Goal: Task Accomplishment & Management: Manage account settings

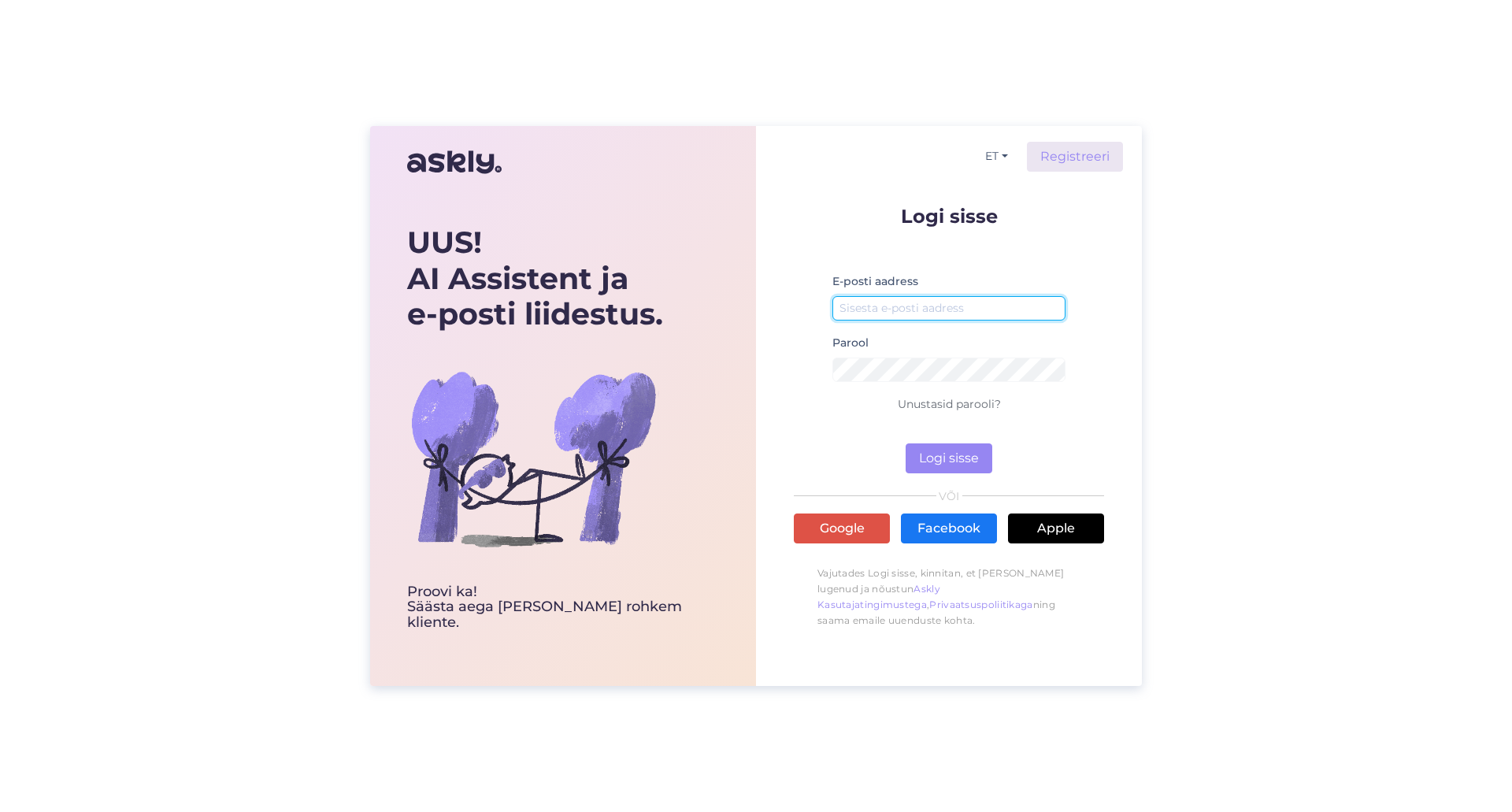
click at [922, 312] on input "email" at bounding box center [949, 308] width 233 height 24
type input "[EMAIL_ADDRESS][DOMAIN_NAME]"
click at [942, 472] on button "Logi sisse" at bounding box center [949, 459] width 86 height 30
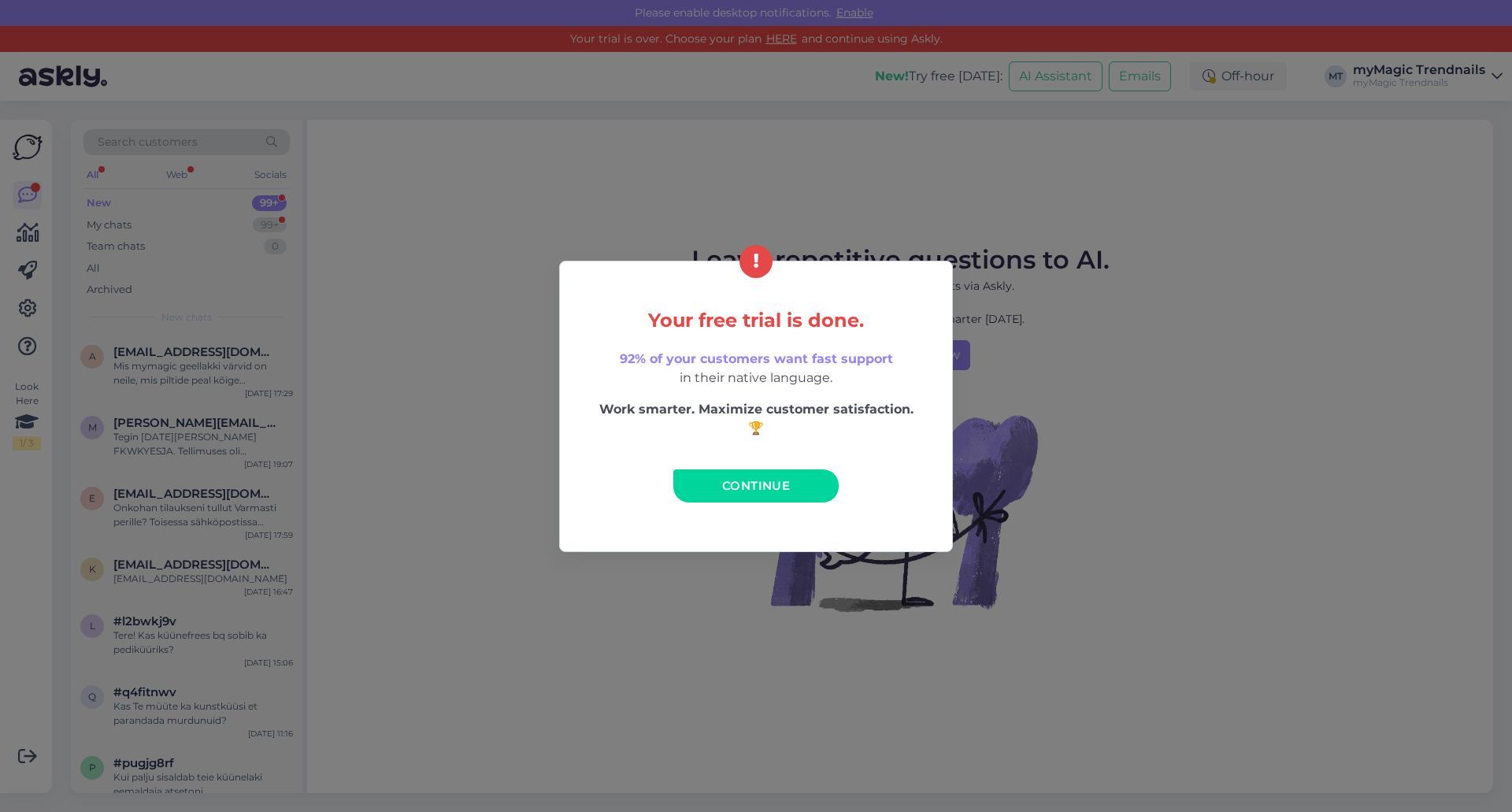
click at [743, 489] on span "Continue" at bounding box center [756, 485] width 68 height 15
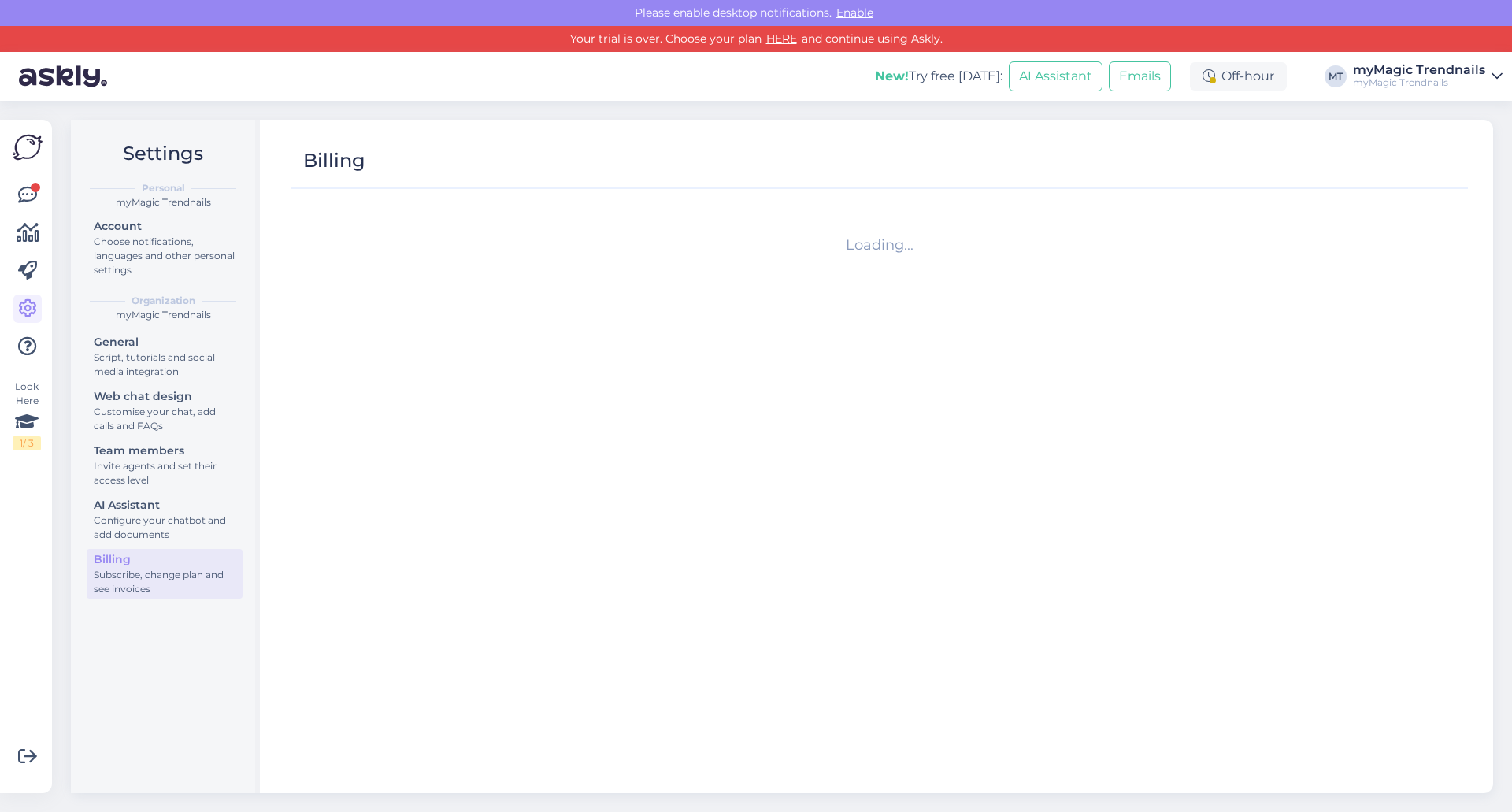
click at [1416, 78] on div "myMagic Trendnails" at bounding box center [1419, 83] width 133 height 12
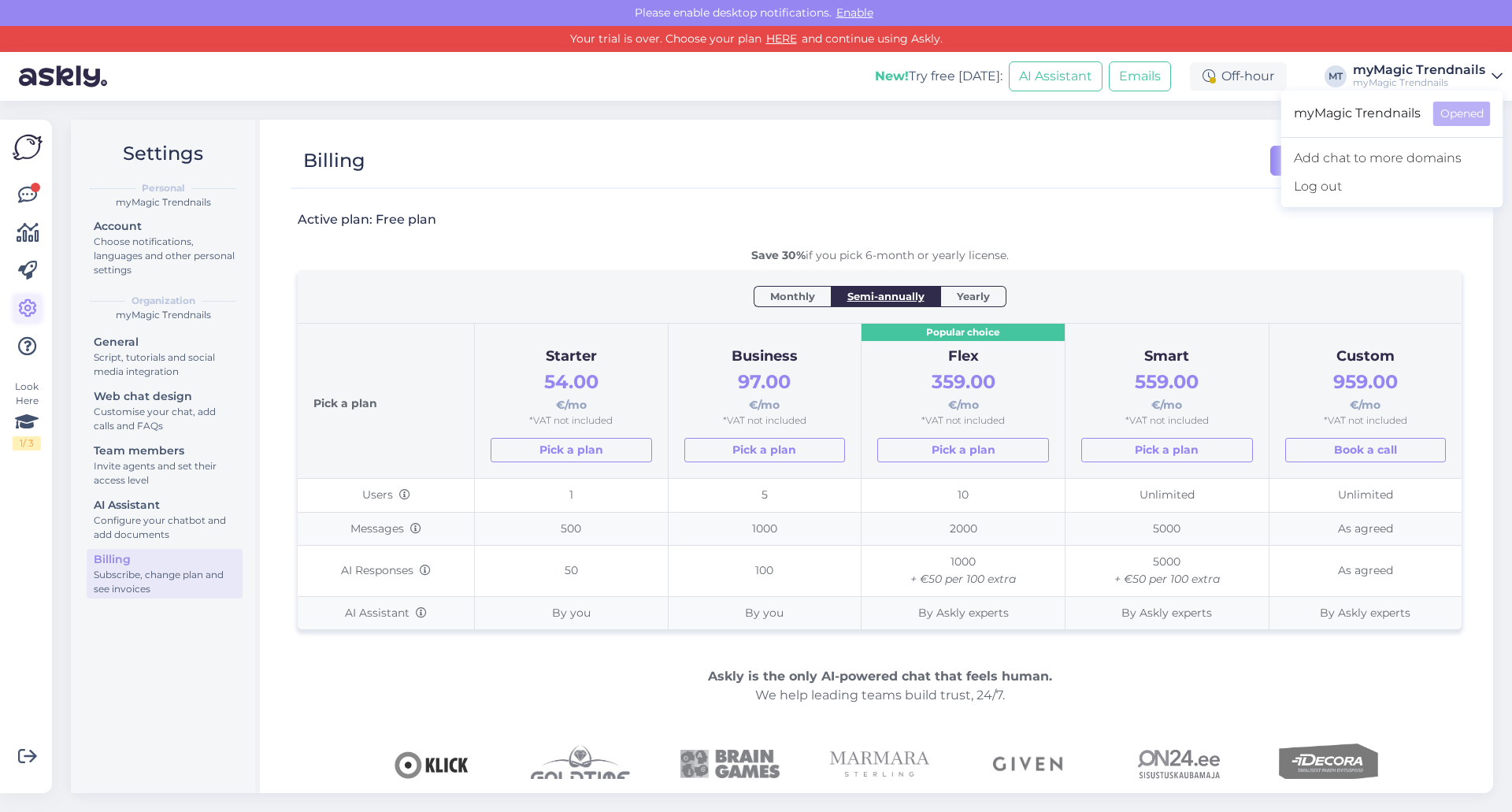
click at [28, 306] on icon at bounding box center [27, 308] width 19 height 19
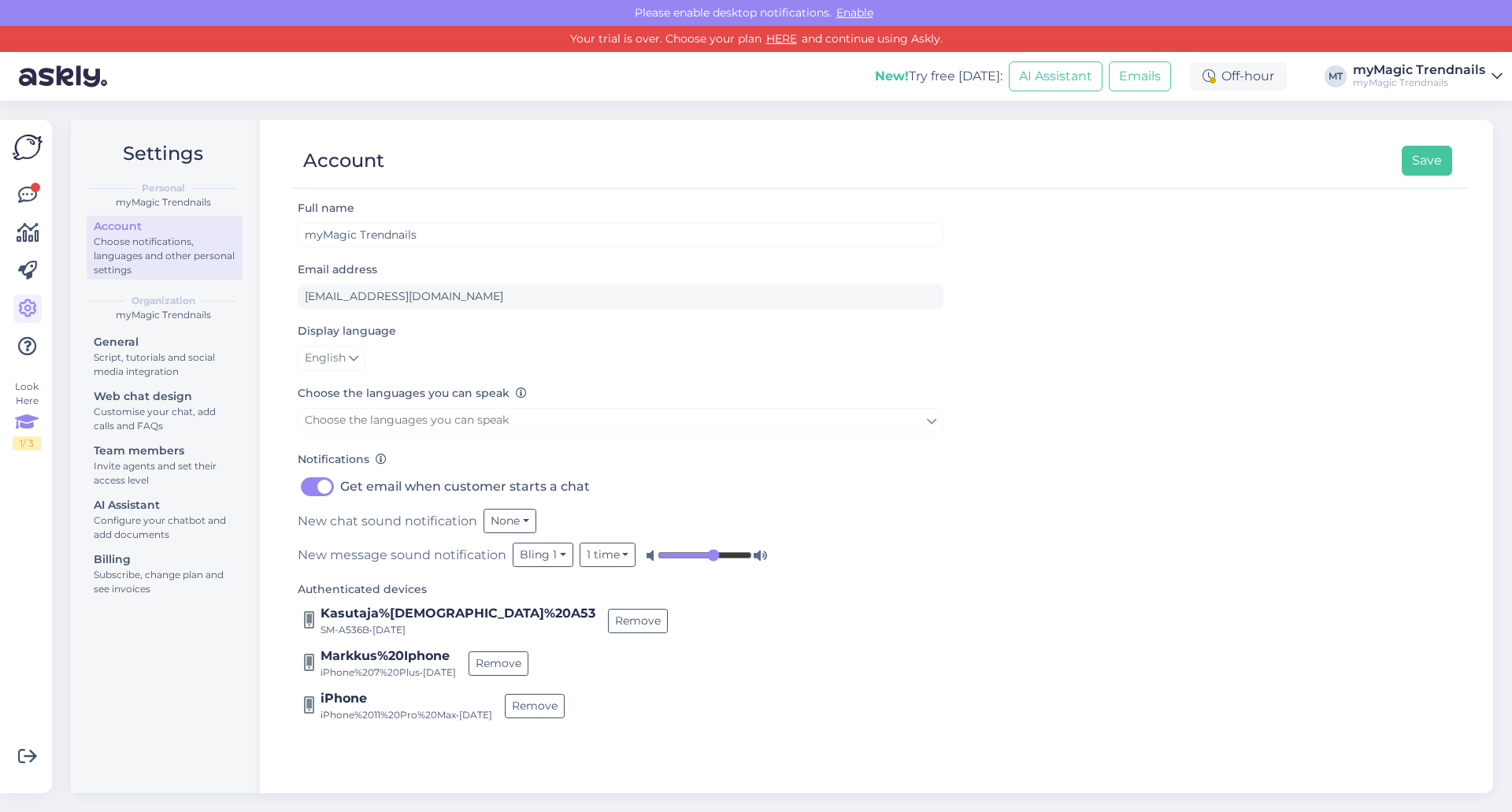
click at [28, 420] on icon at bounding box center [27, 422] width 24 height 28
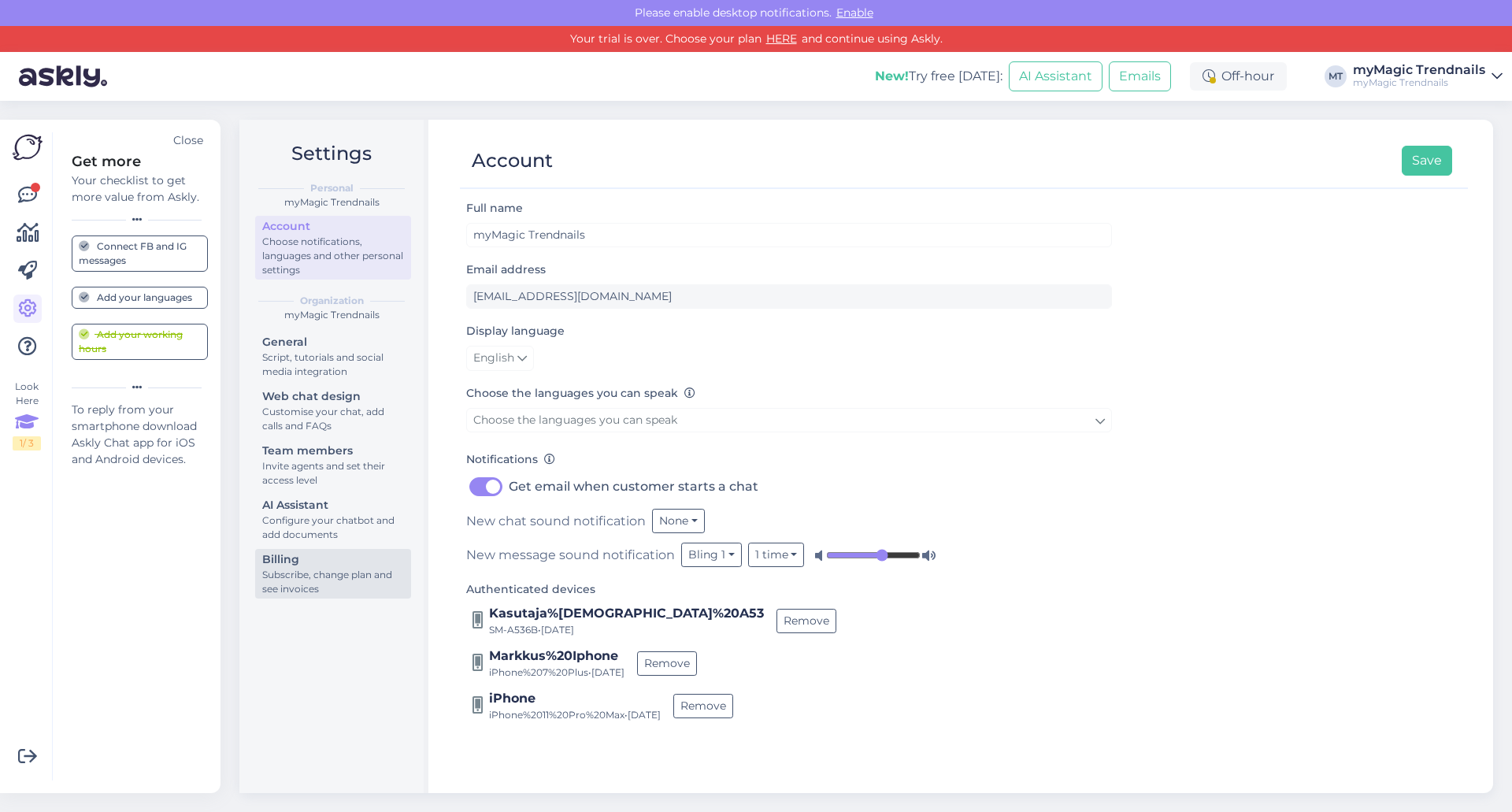
click at [290, 568] on div "Subscribe, change plan and see invoices" at bounding box center [333, 582] width 141 height 28
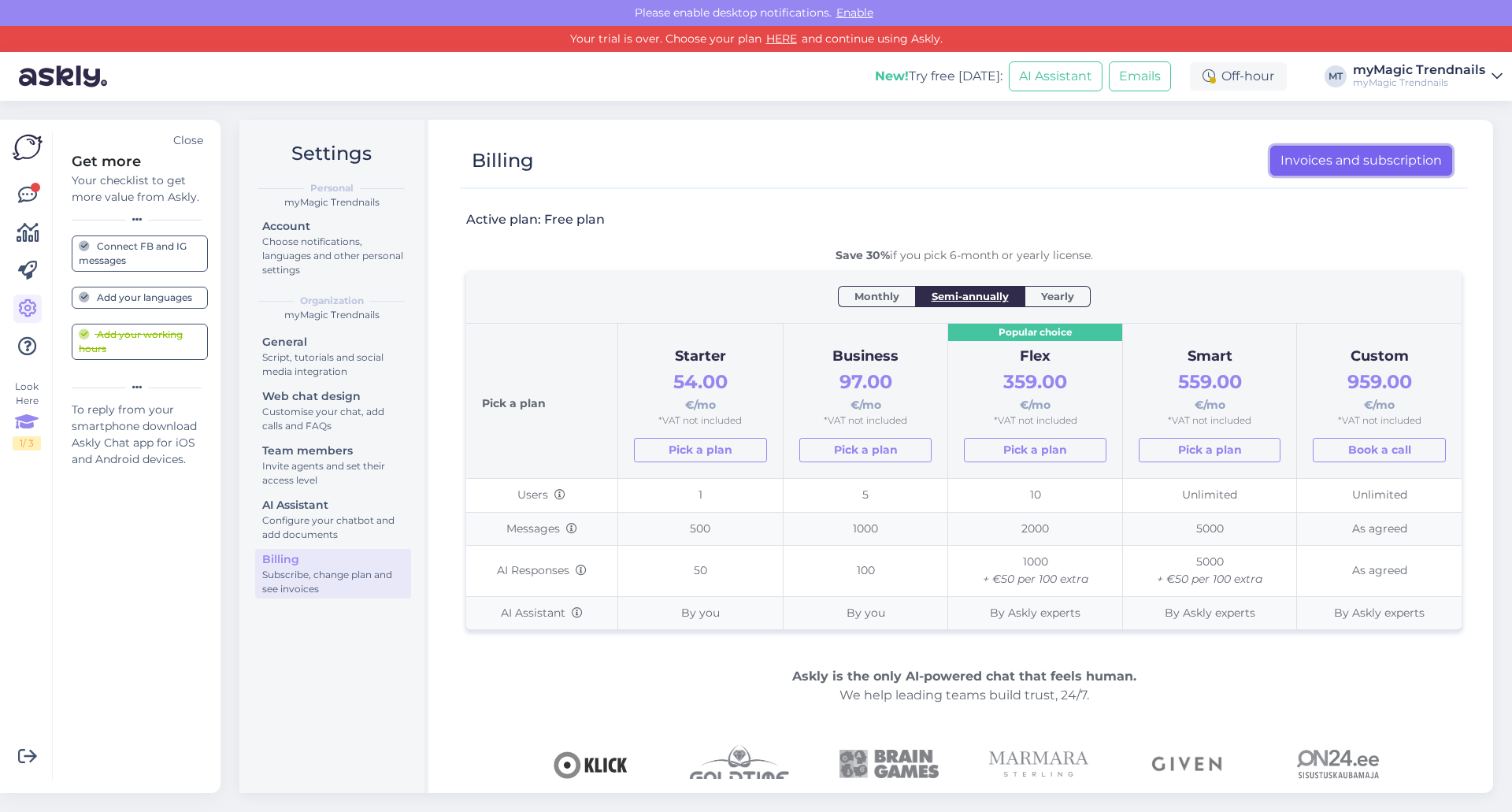
click at [1327, 173] on link "Invoices and subscription" at bounding box center [1361, 161] width 182 height 30
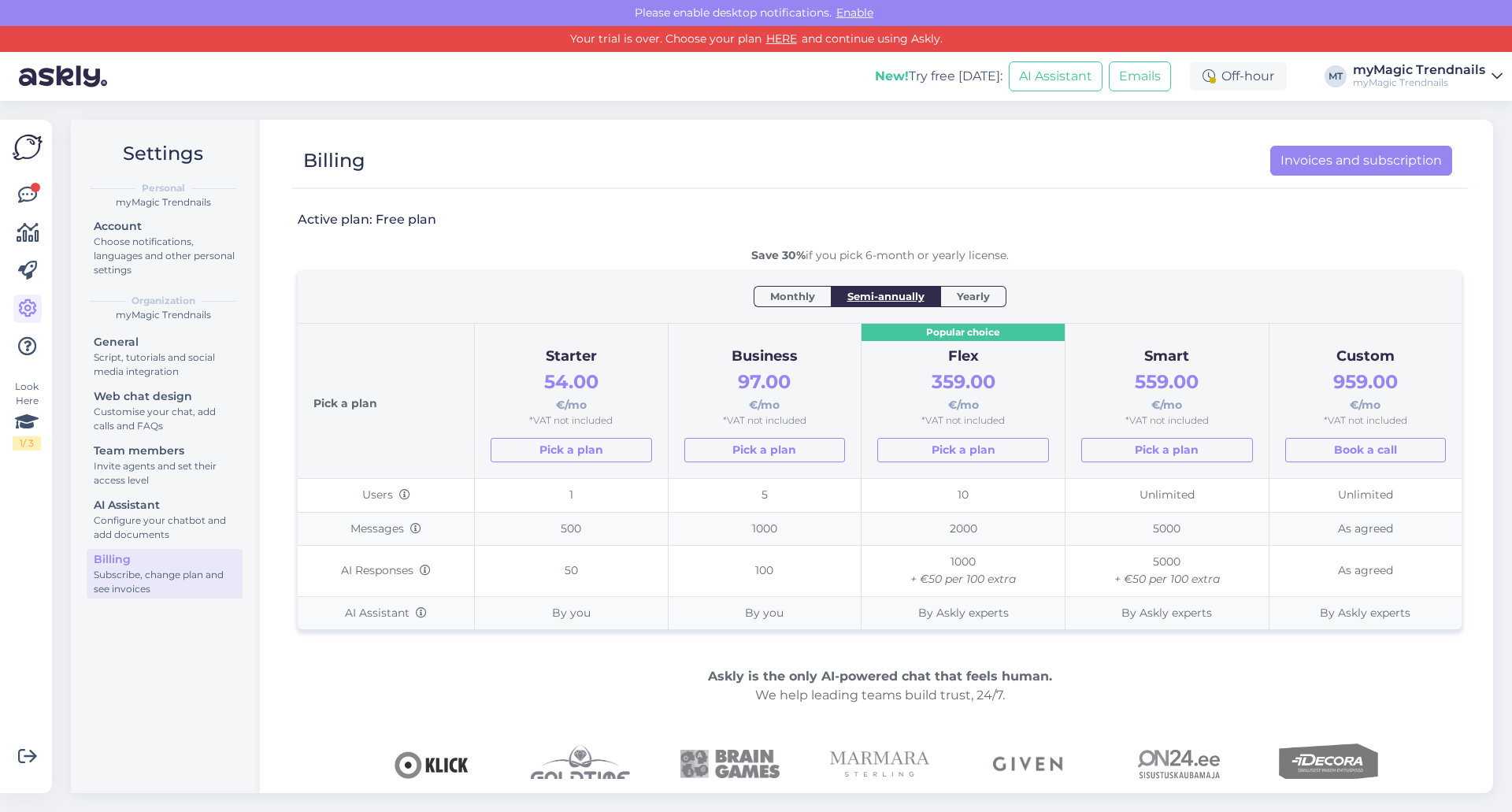
click at [972, 301] on span "Yearly" at bounding box center [973, 296] width 33 height 16
click at [25, 348] on icon at bounding box center [27, 346] width 19 height 19
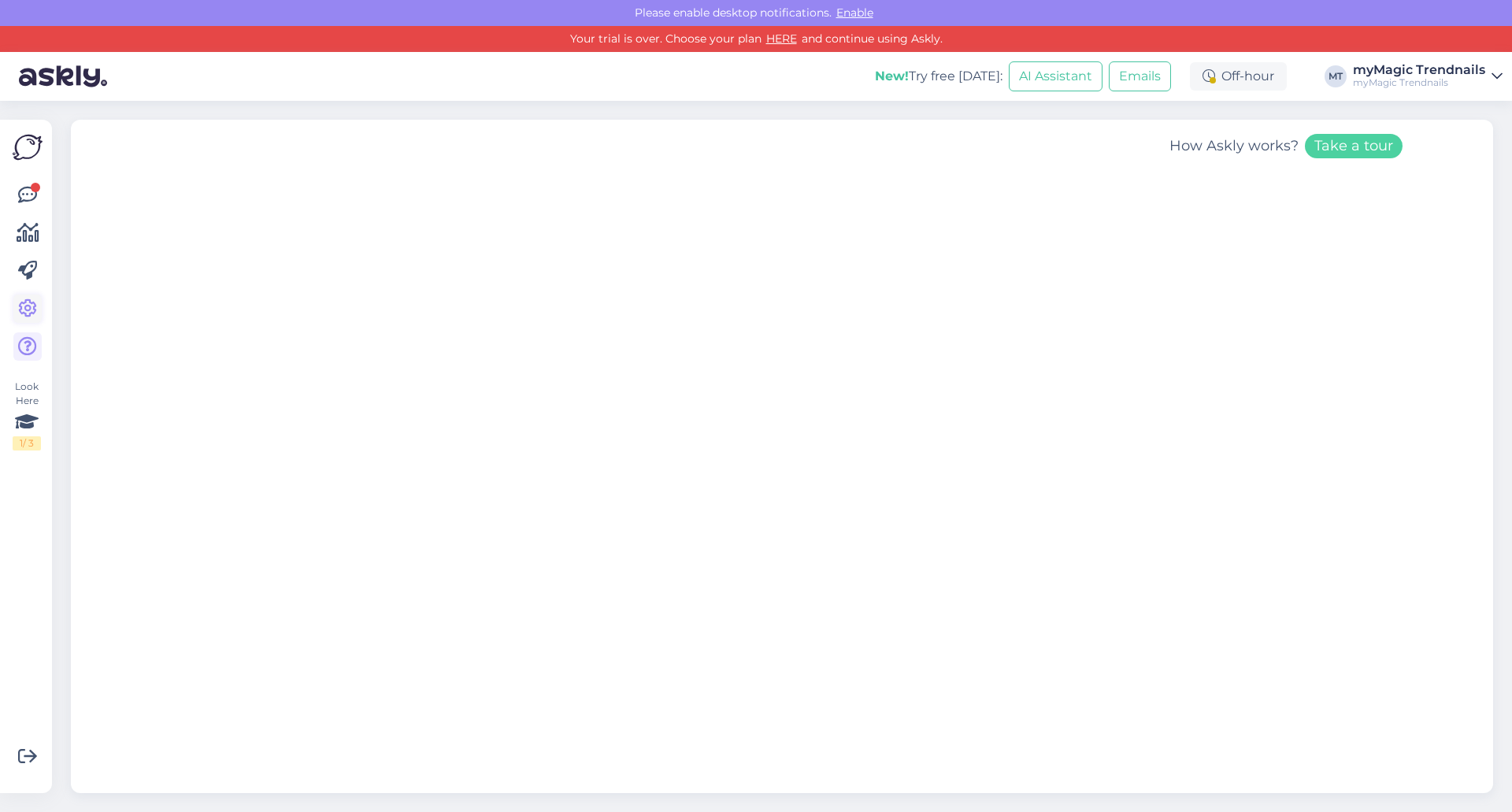
click at [36, 304] on icon at bounding box center [27, 308] width 19 height 19
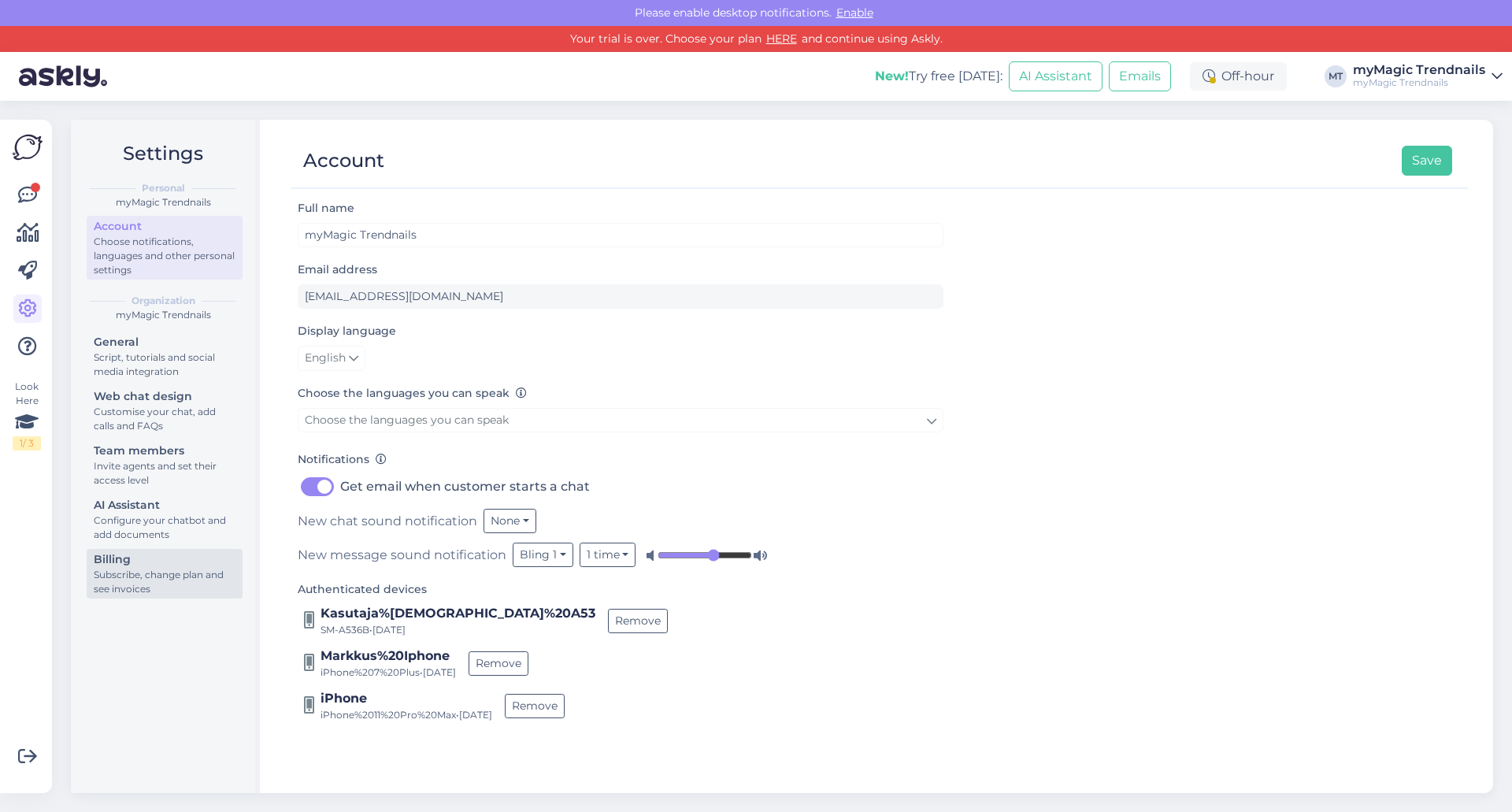
click at [158, 564] on div "Billing" at bounding box center [164, 559] width 141 height 17
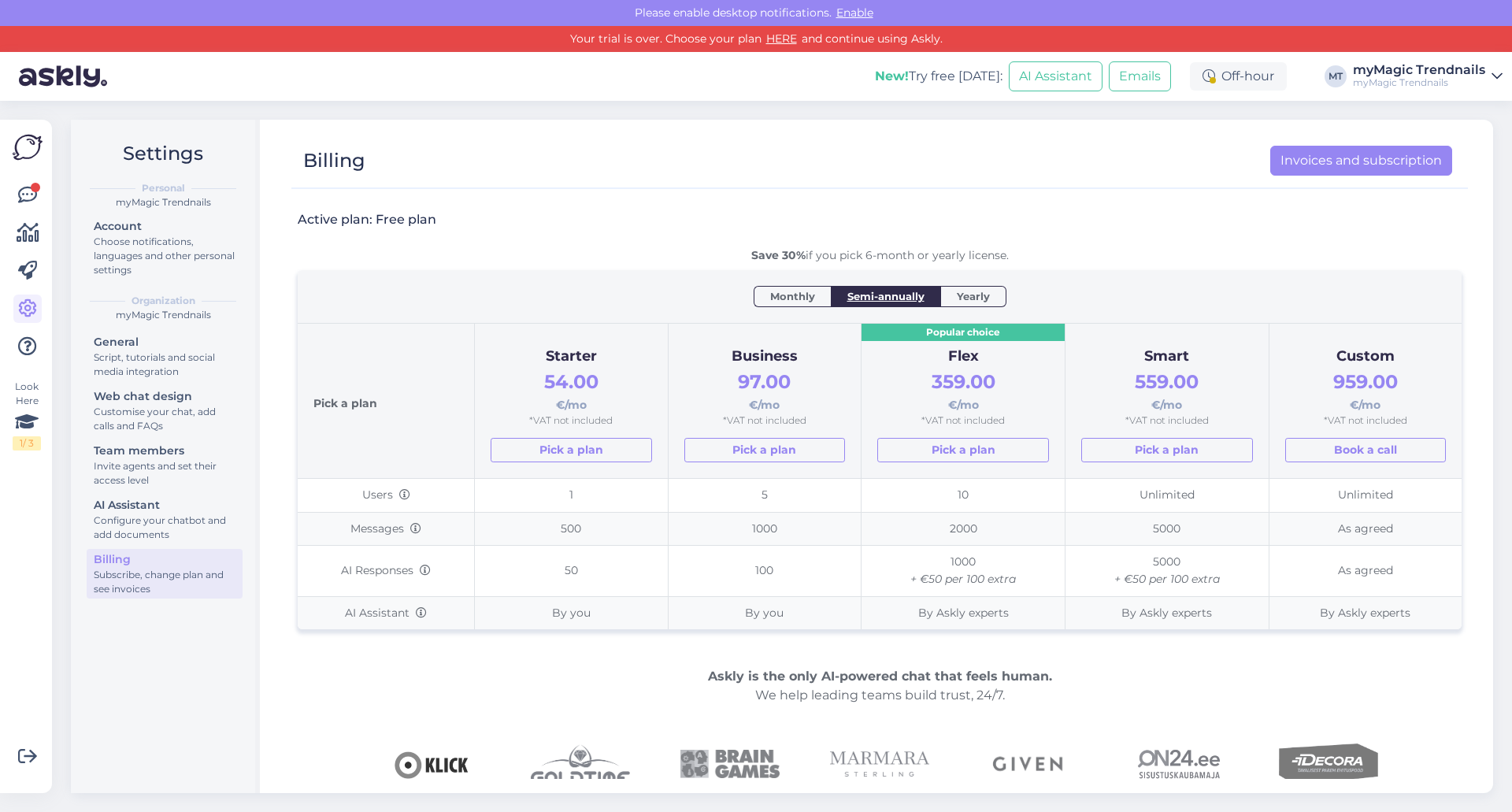
click at [962, 291] on span "Yearly" at bounding box center [973, 296] width 33 height 16
click at [975, 304] on div "Yearly" at bounding box center [973, 296] width 65 height 20
click at [975, 303] on span "Yearly" at bounding box center [973, 296] width 33 height 16
click at [1321, 159] on link "Invoices and subscription" at bounding box center [1361, 161] width 182 height 30
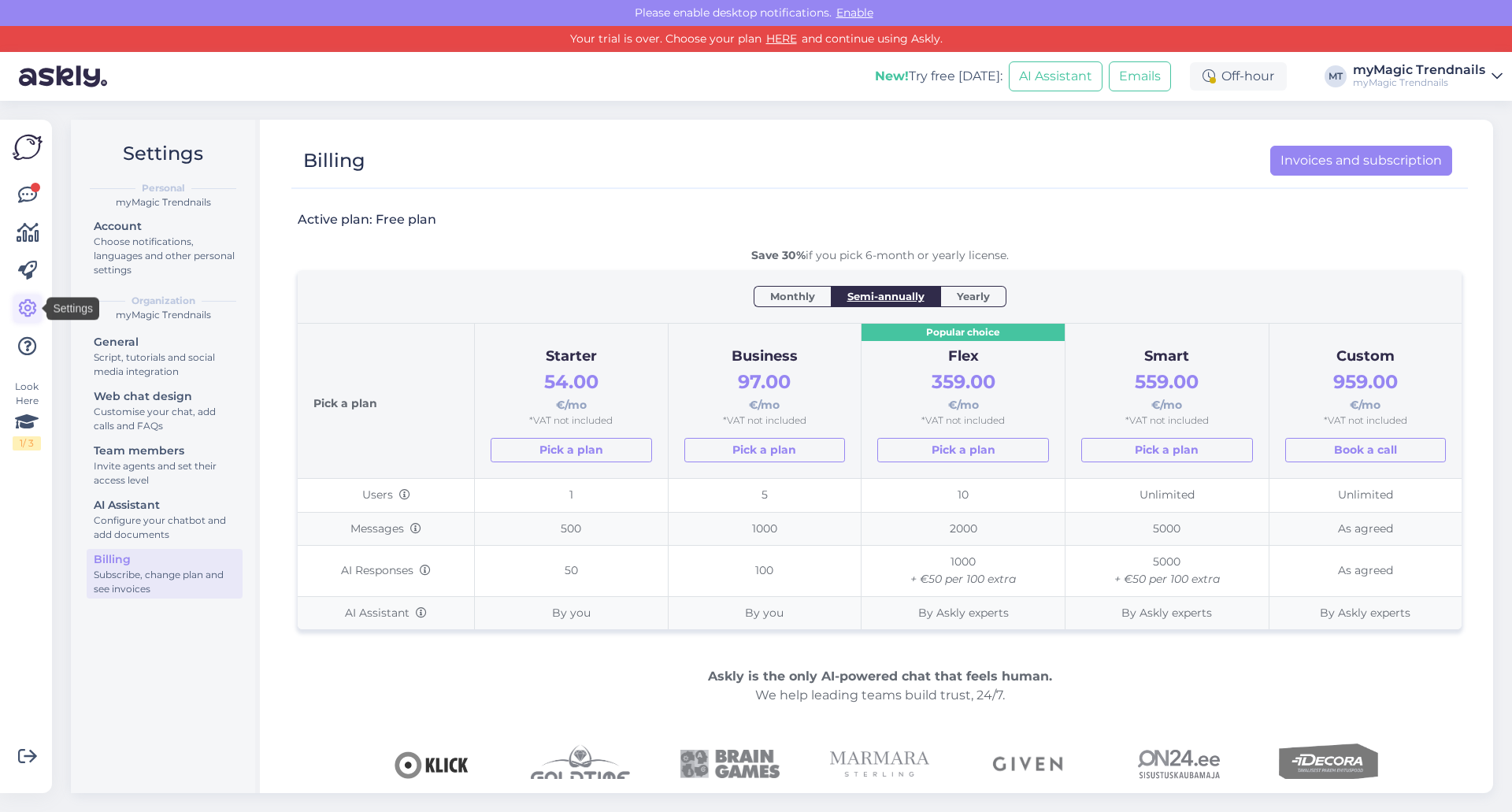
click at [30, 302] on icon at bounding box center [27, 308] width 19 height 19
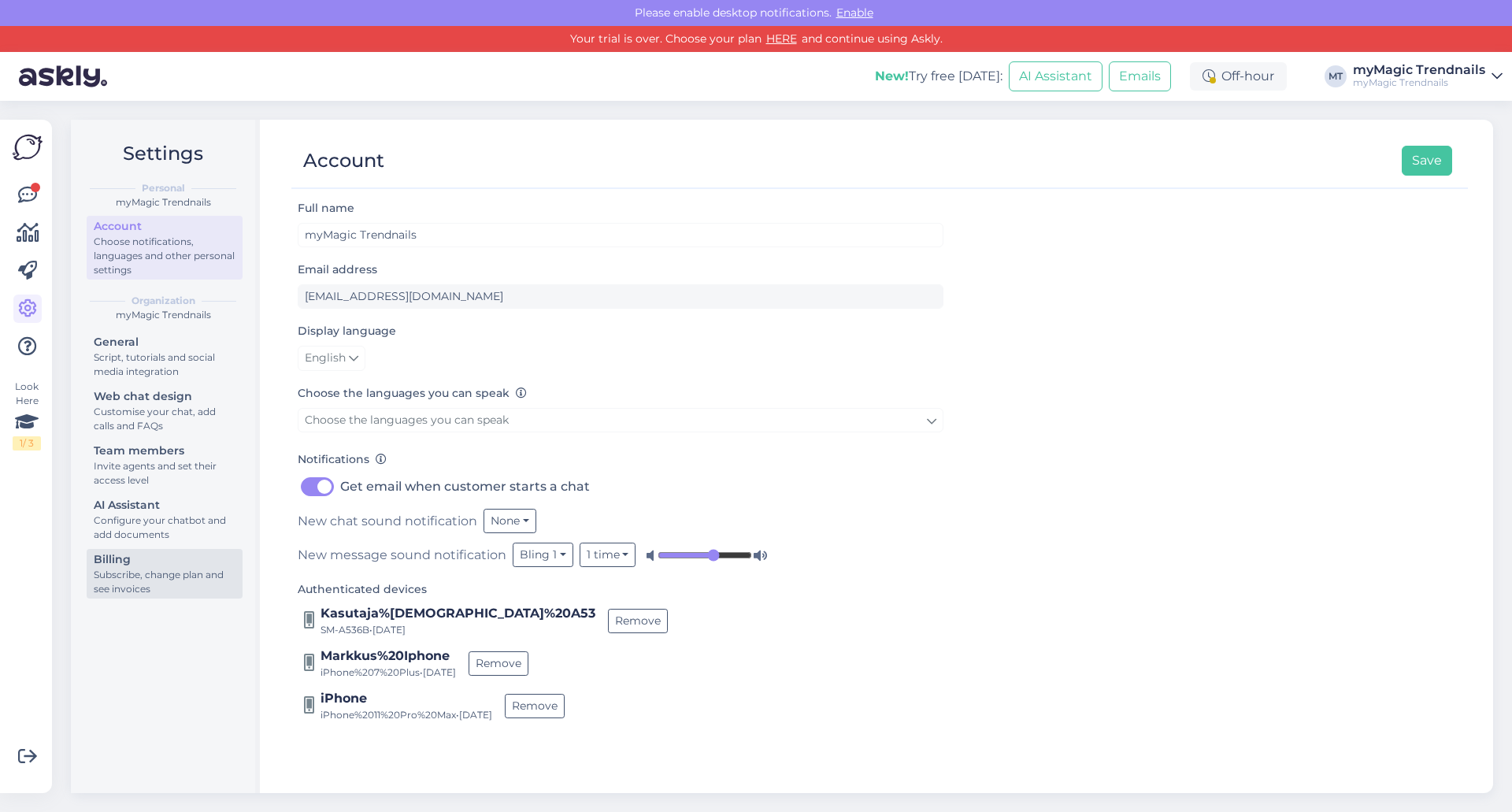
click at [166, 572] on div "Subscribe, change plan and see invoices" at bounding box center [164, 582] width 141 height 28
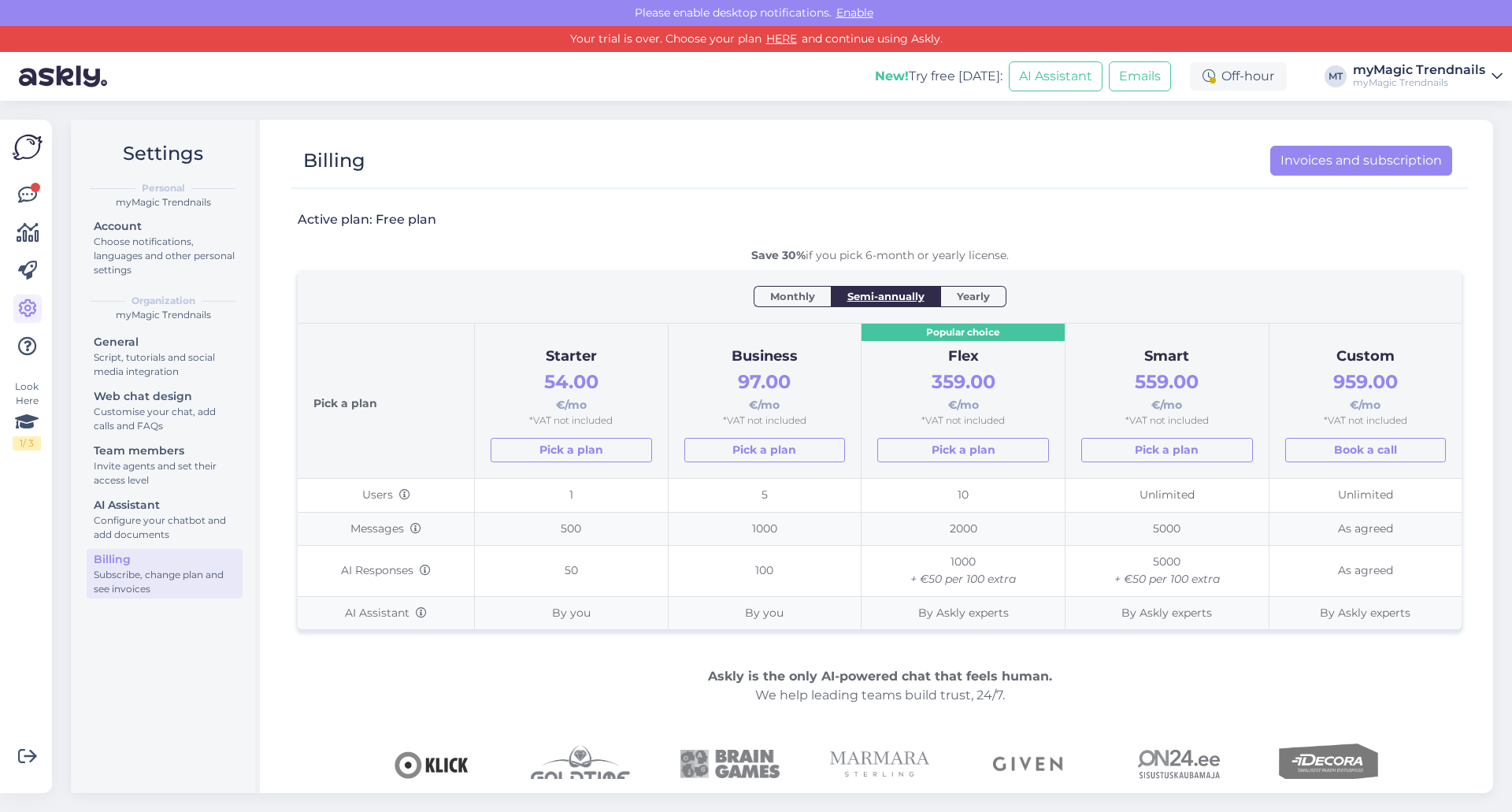
click at [986, 297] on span "Yearly" at bounding box center [973, 296] width 33 height 16
click at [786, 290] on span "Monthly" at bounding box center [792, 296] width 44 height 16
click at [968, 297] on span "Yearly" at bounding box center [973, 296] width 33 height 16
click at [1303, 160] on link "Invoices and subscription" at bounding box center [1361, 161] width 182 height 30
click at [30, 307] on icon at bounding box center [27, 308] width 19 height 19
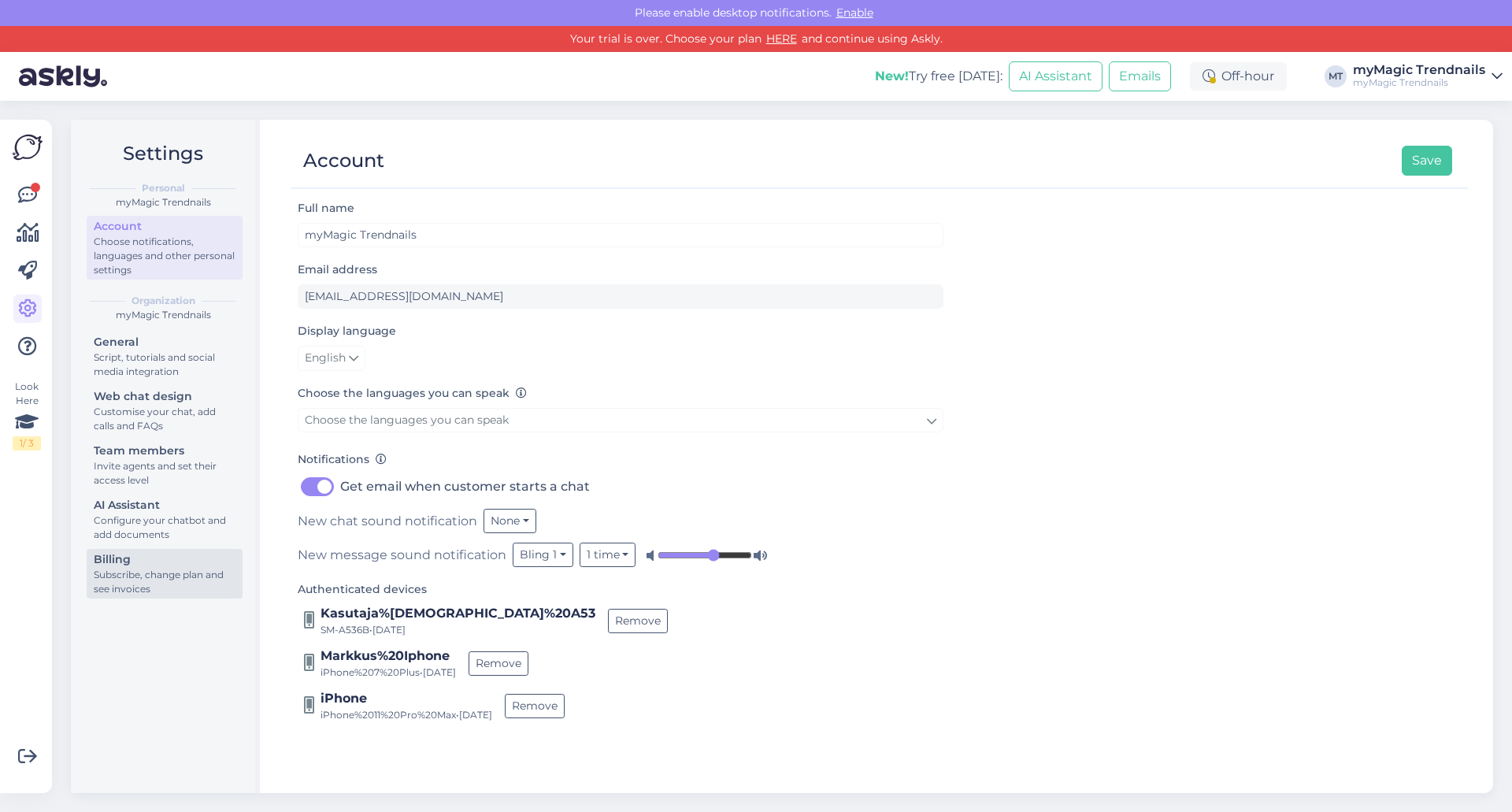
click at [156, 580] on div "Subscribe, change plan and see invoices" at bounding box center [164, 582] width 141 height 28
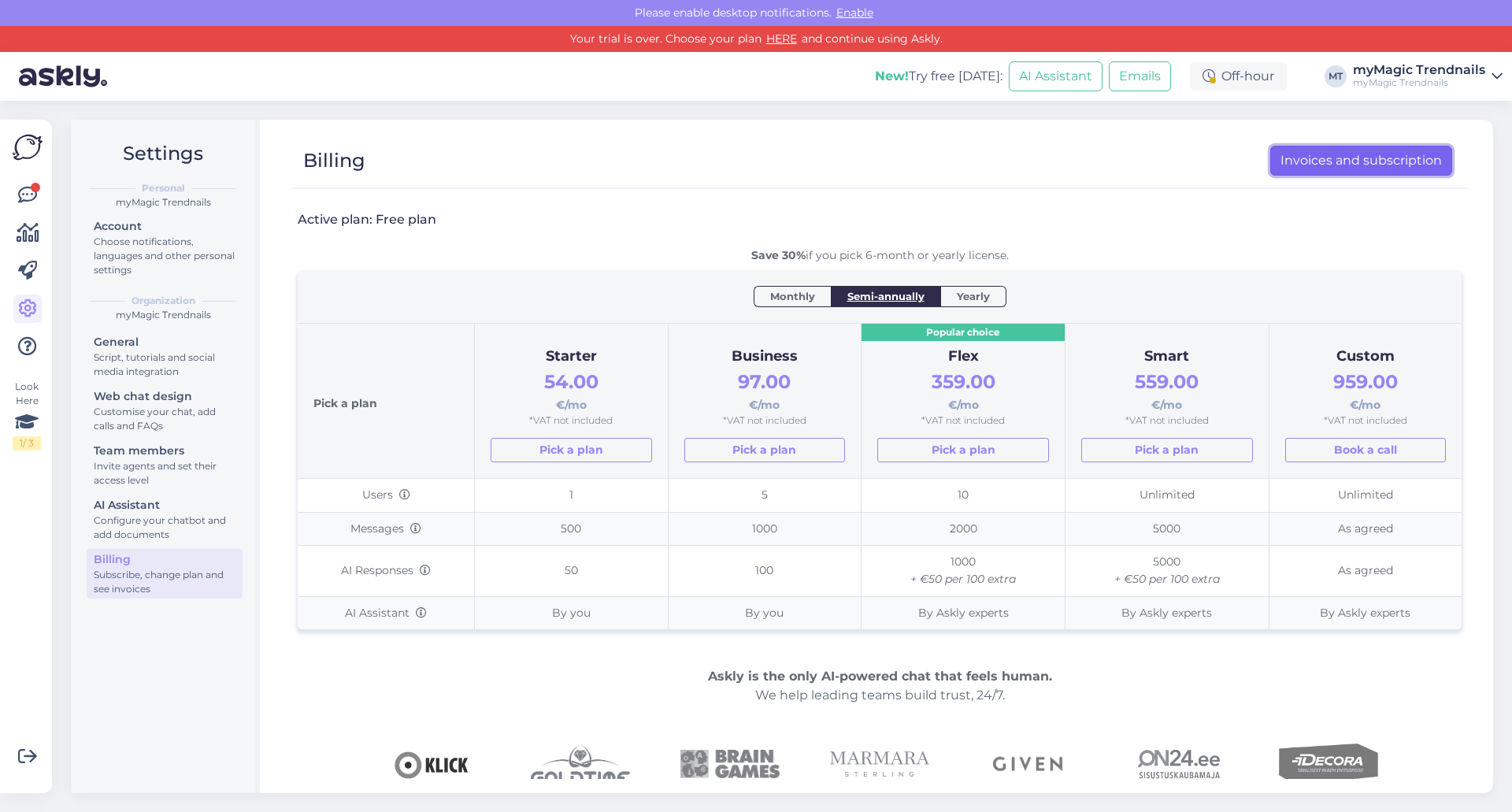
click at [1392, 164] on link "Invoices and subscription" at bounding box center [1361, 161] width 182 height 30
click at [1419, 70] on div "myMagic Trendnails" at bounding box center [1419, 70] width 133 height 12
click at [25, 194] on icon at bounding box center [27, 195] width 19 height 19
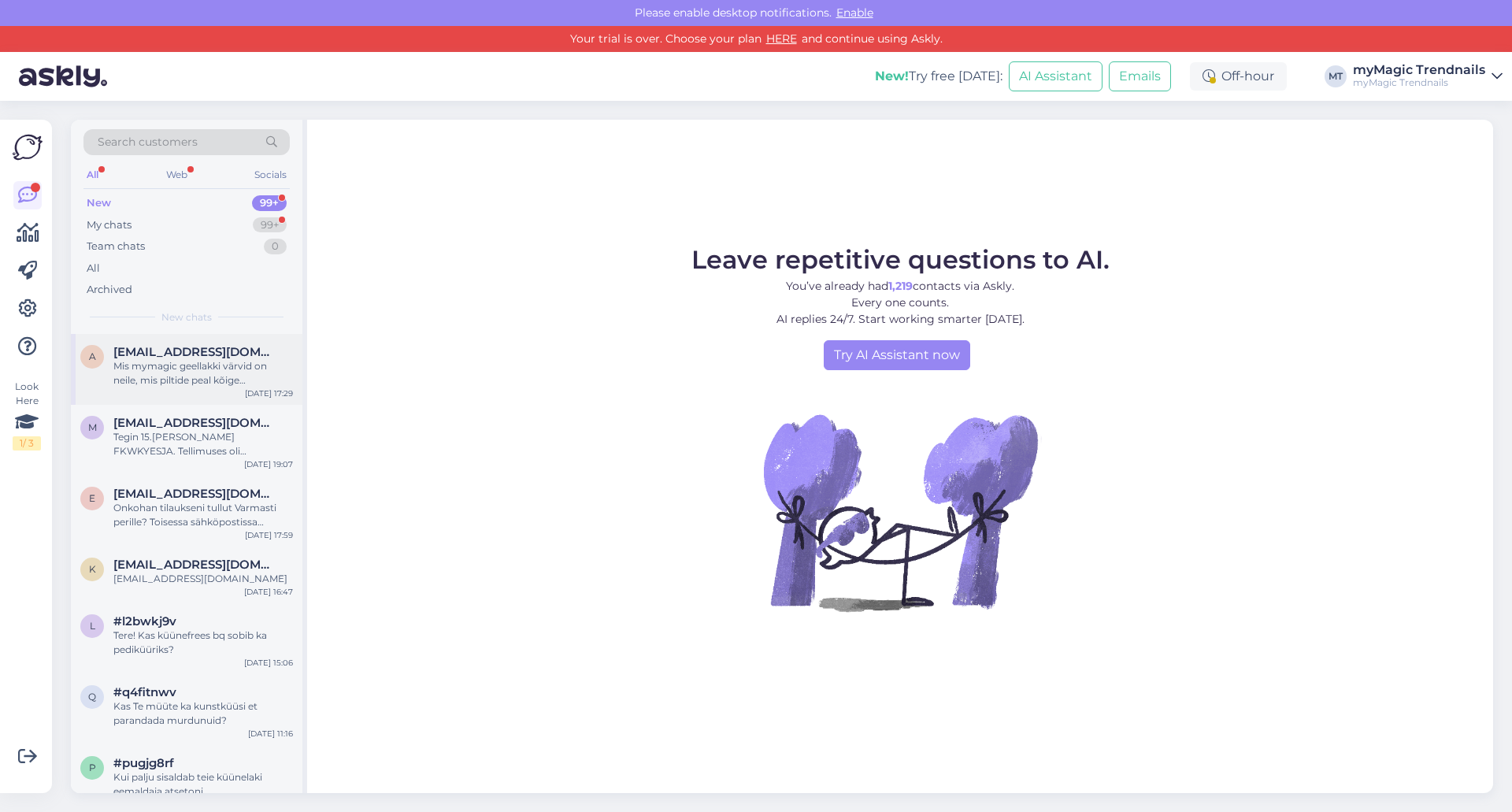
click at [174, 369] on div "Mis mymagic geellakki värvid on neile, mis piltide peal kõige sarnasemad?" at bounding box center [203, 374] width 180 height 28
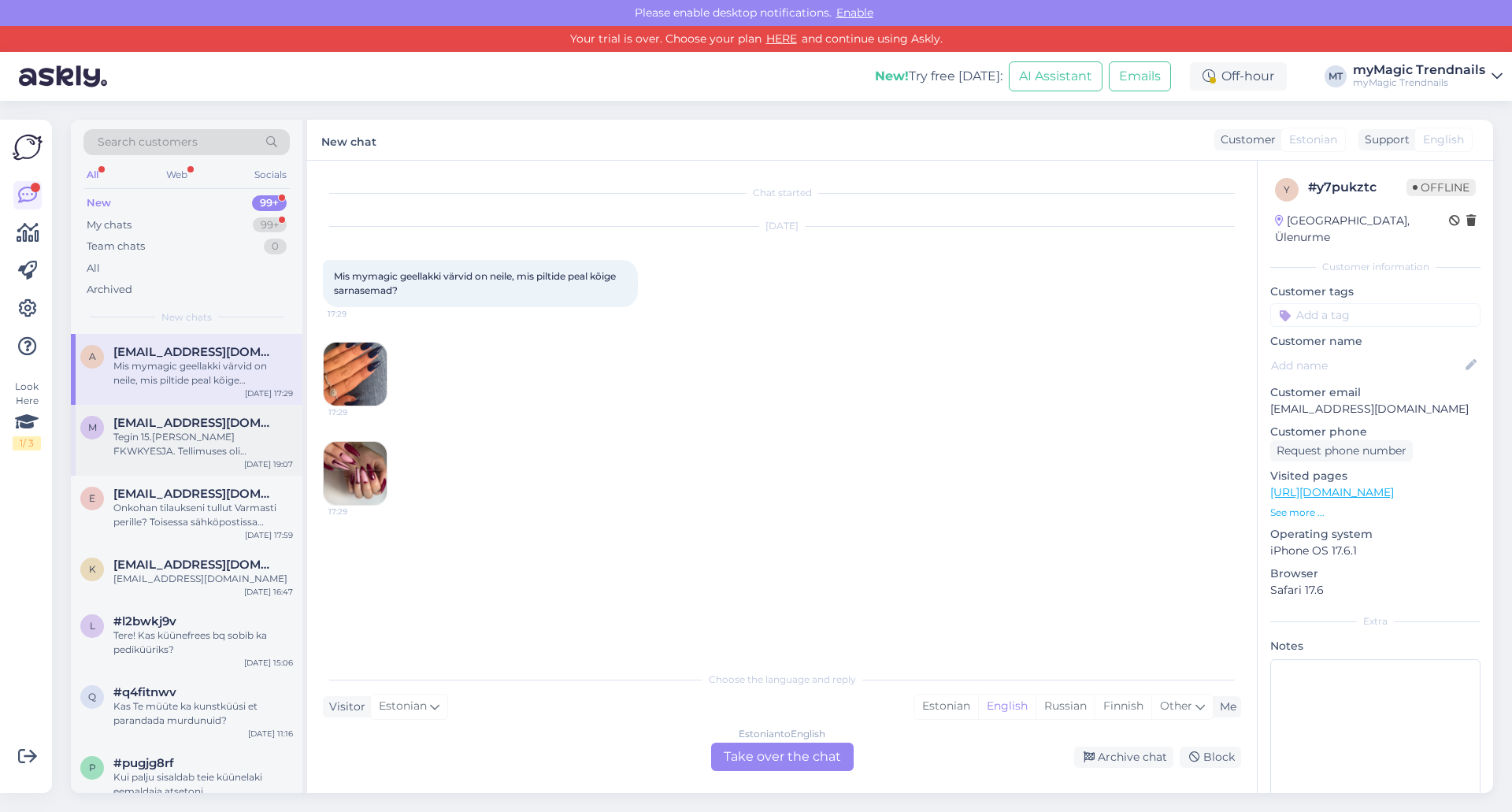
click at [169, 434] on div "Tegin 15.[PERSON_NAME] FKWKYESJA. Tellimuses oli [PERSON_NAME] rõngaga kõvasula…" at bounding box center [203, 444] width 180 height 28
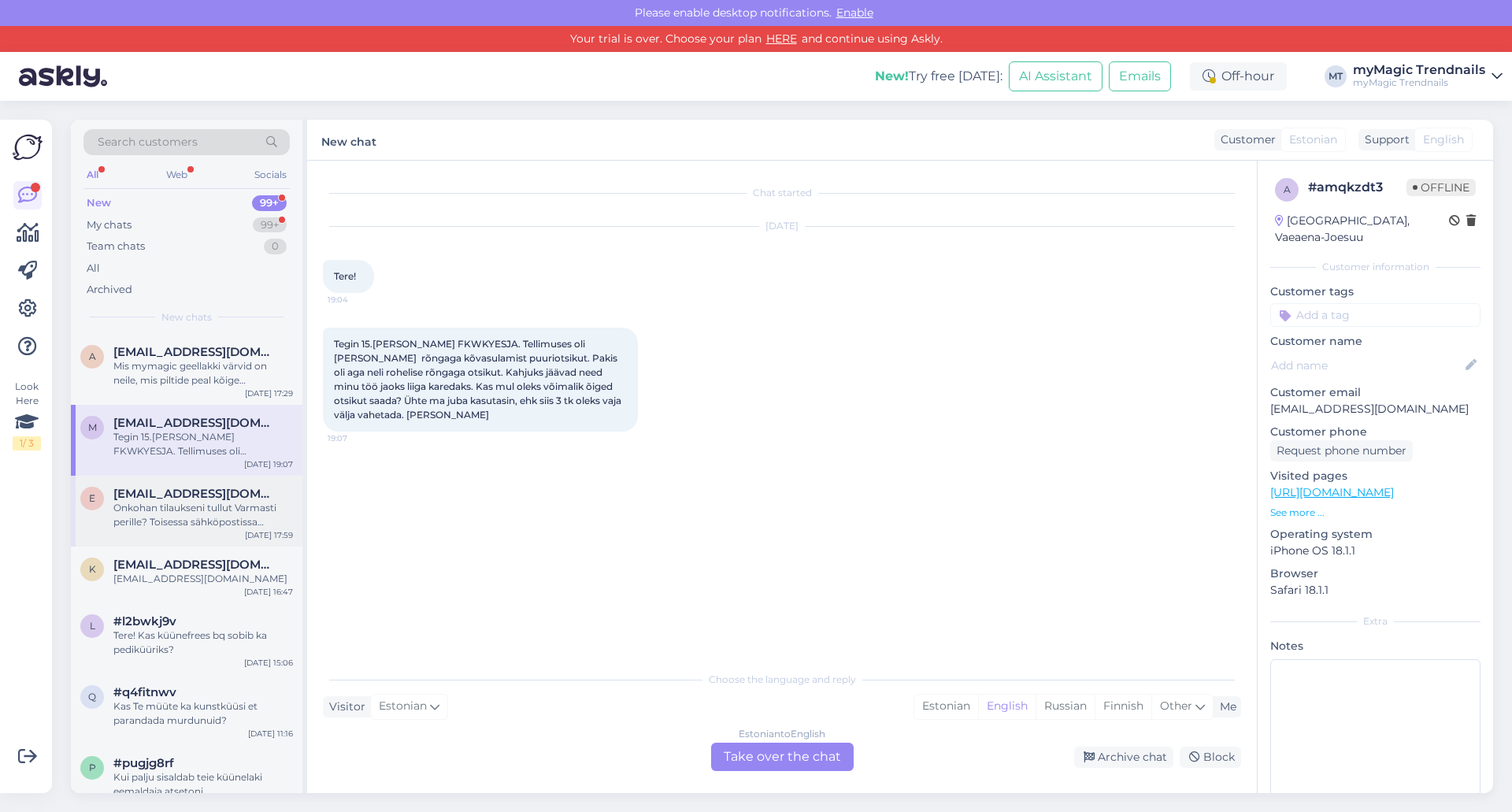
click at [181, 508] on div "Onkohan tilaukseni tullut Varmasti perille? Toisessa sähköpostissa tulleella ti…" at bounding box center [203, 516] width 180 height 28
